Goal: Navigation & Orientation: Find specific page/section

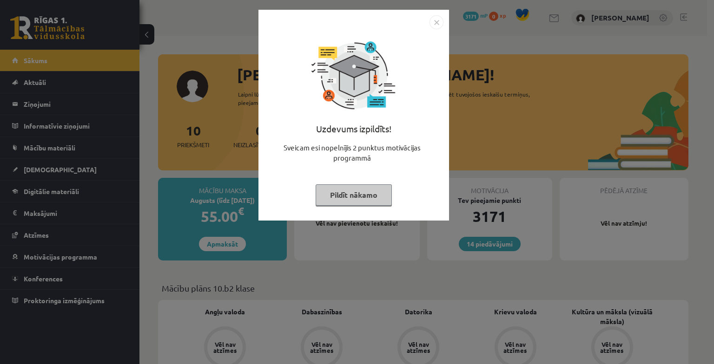
click at [358, 196] on button "Pildīt nākamo" at bounding box center [353, 194] width 76 height 21
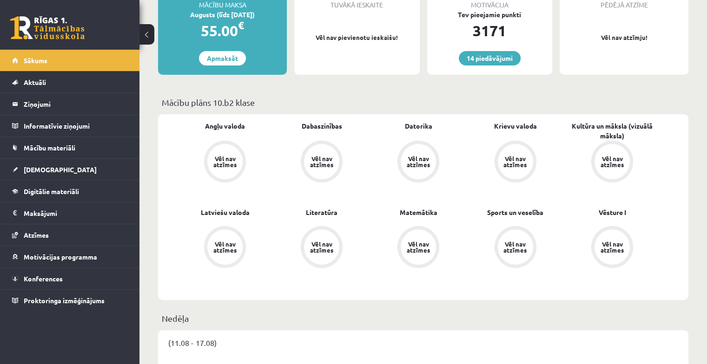
scroll to position [93, 0]
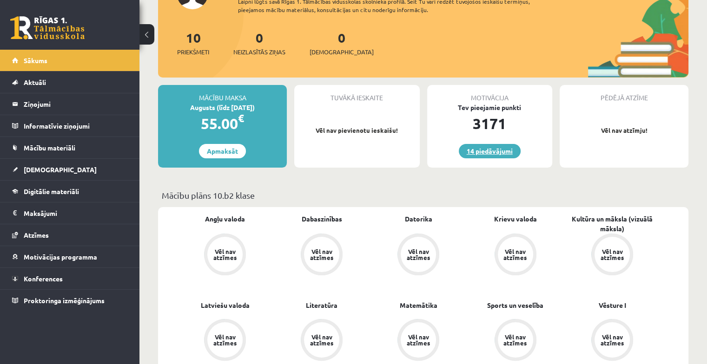
click at [494, 151] on link "14 piedāvājumi" at bounding box center [490, 151] width 62 height 14
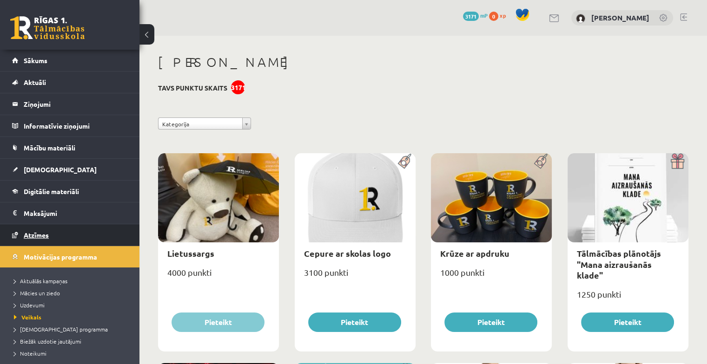
click at [27, 233] on span "Atzīmes" at bounding box center [36, 235] width 25 height 8
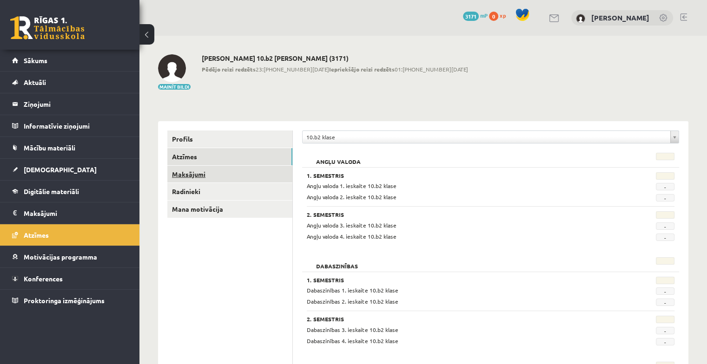
click at [197, 175] on link "Maksājumi" at bounding box center [229, 174] width 125 height 17
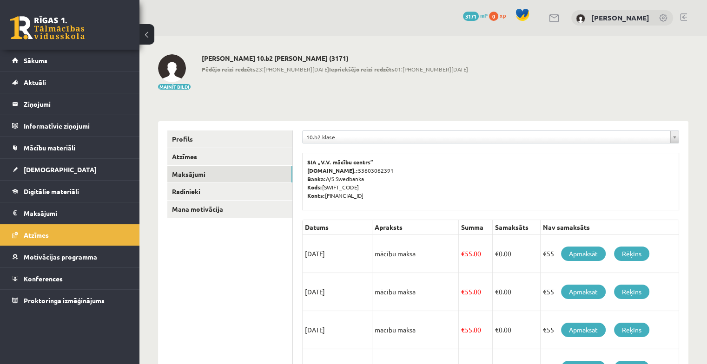
click at [682, 17] on link at bounding box center [683, 16] width 7 height 7
